Goal: Navigation & Orientation: Understand site structure

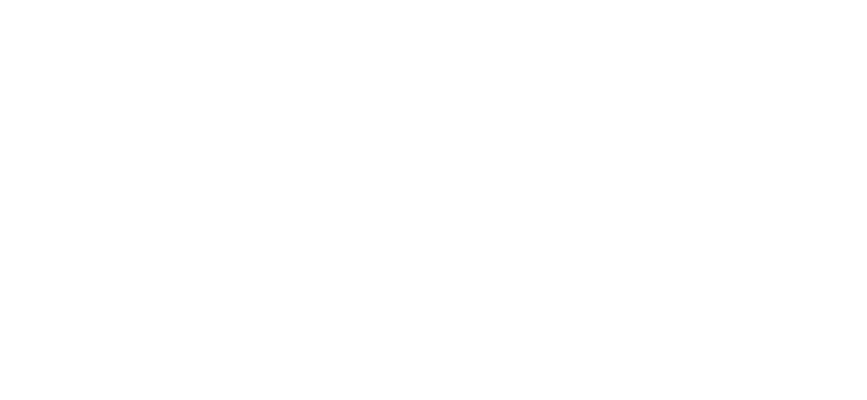
scroll to position [0, 10]
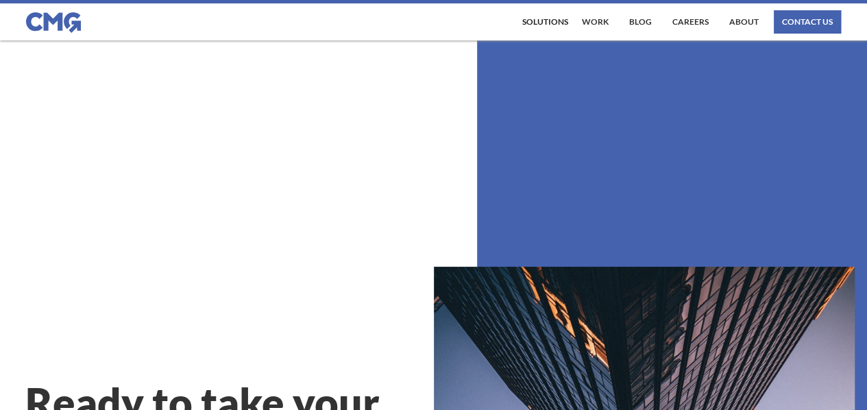
scroll to position [1637, 0]
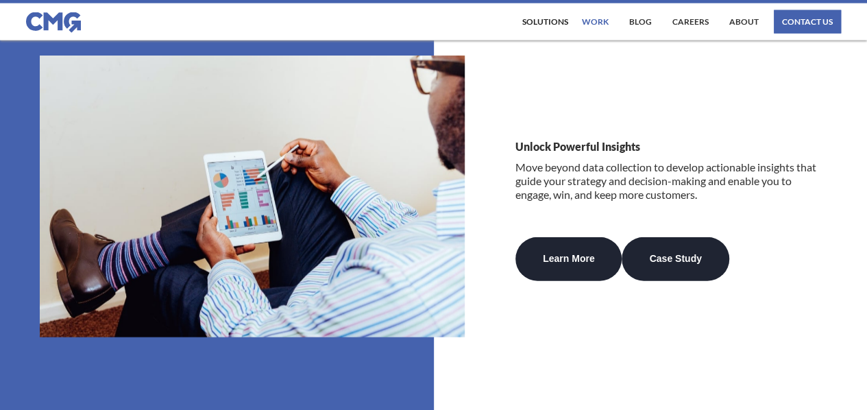
click at [596, 25] on link "work" at bounding box center [596, 21] width 34 height 23
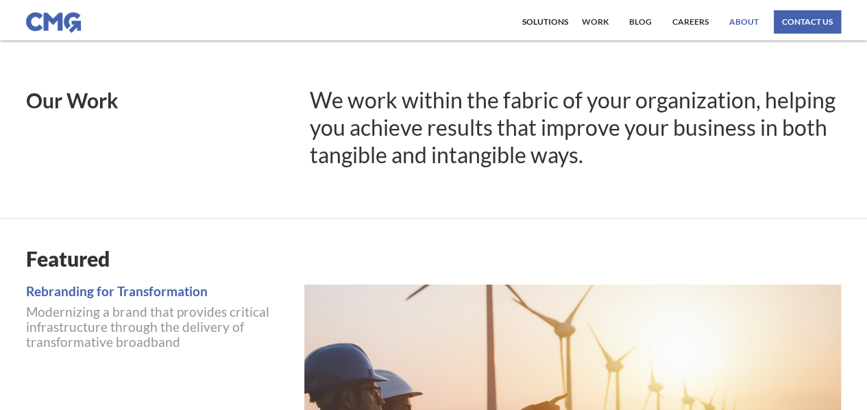
click at [741, 23] on link "About" at bounding box center [744, 21] width 36 height 23
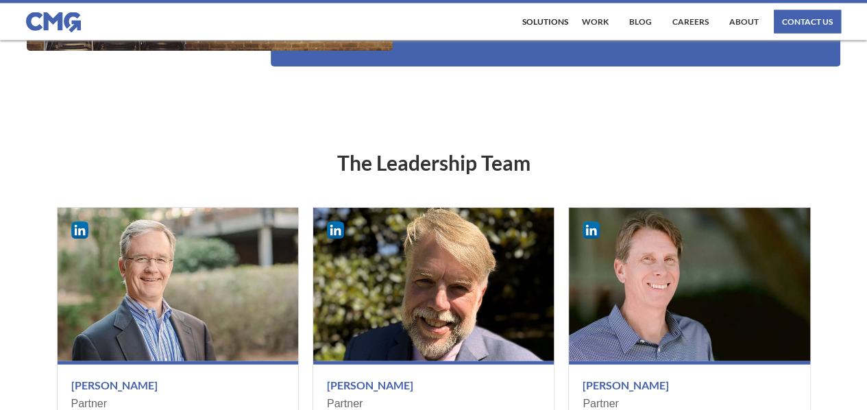
scroll to position [1430, 0]
